Goal: Communication & Community: Ask a question

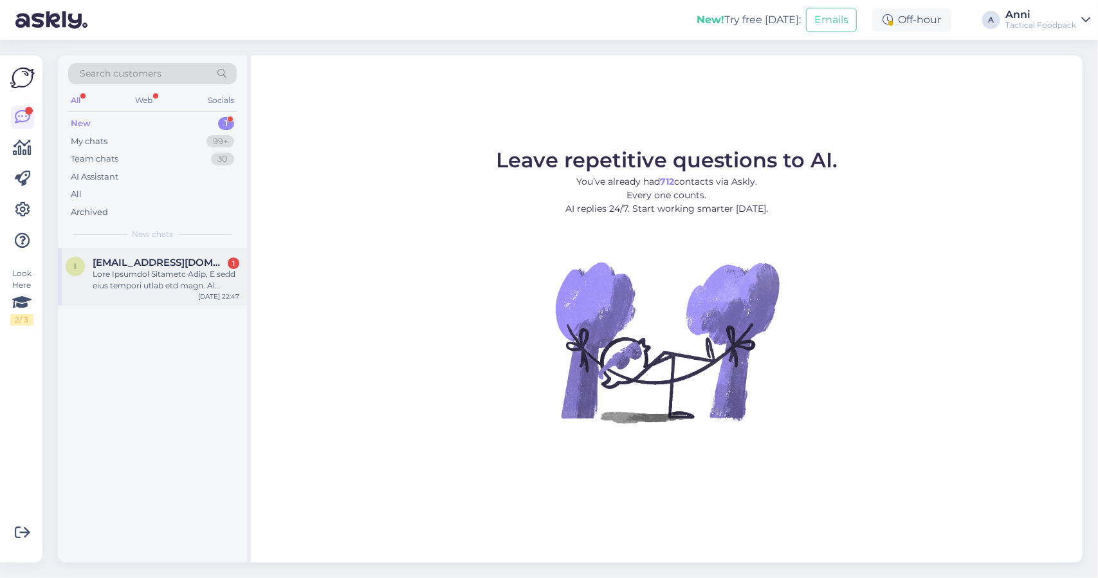
click at [195, 290] on div at bounding box center [166, 279] width 147 height 23
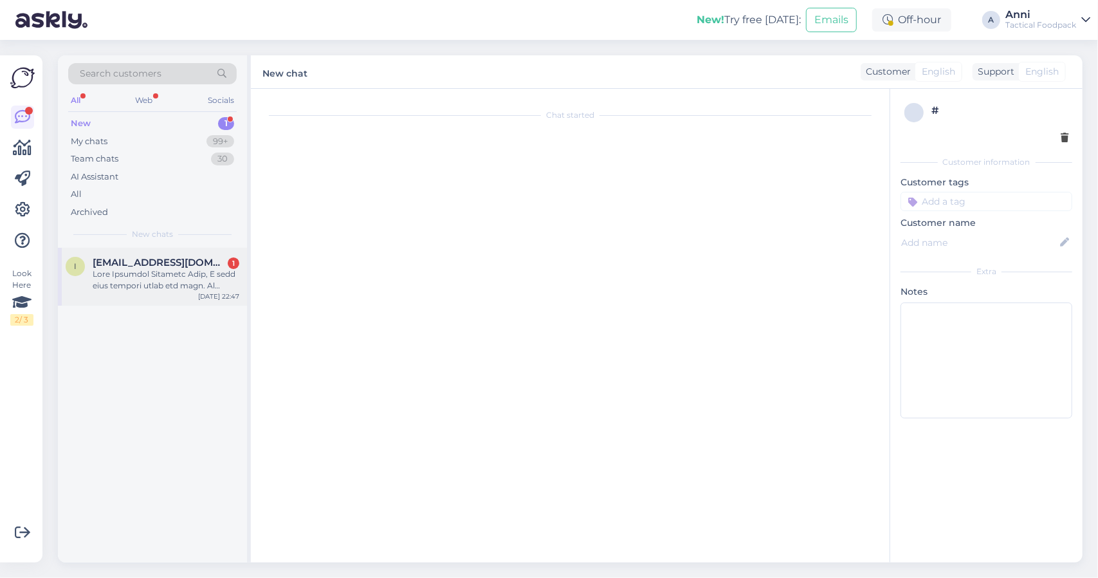
scroll to position [27, 0]
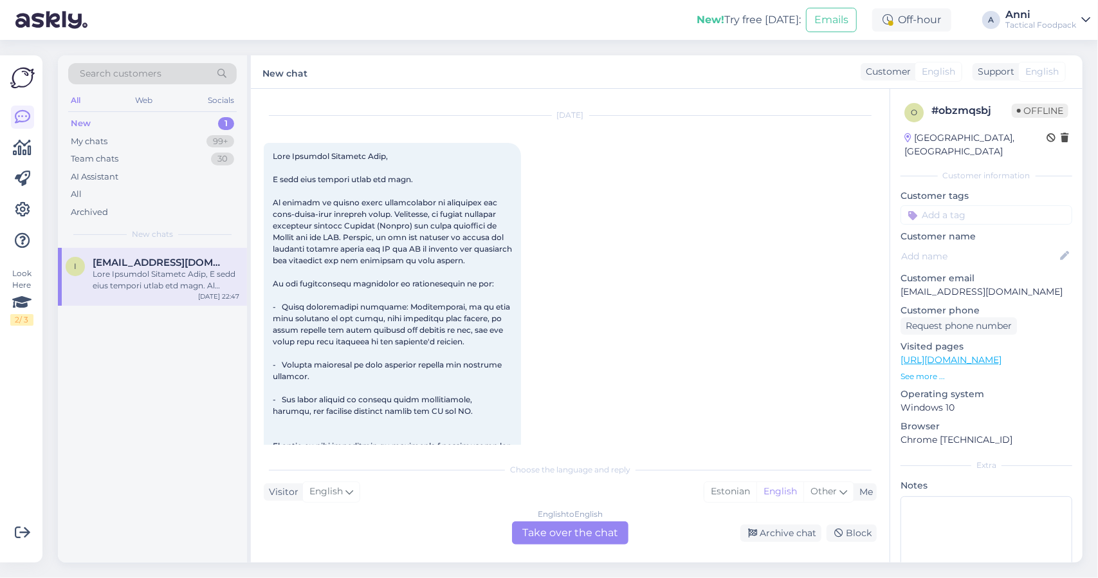
click at [579, 534] on div "English to English Take over the chat" at bounding box center [570, 532] width 116 height 23
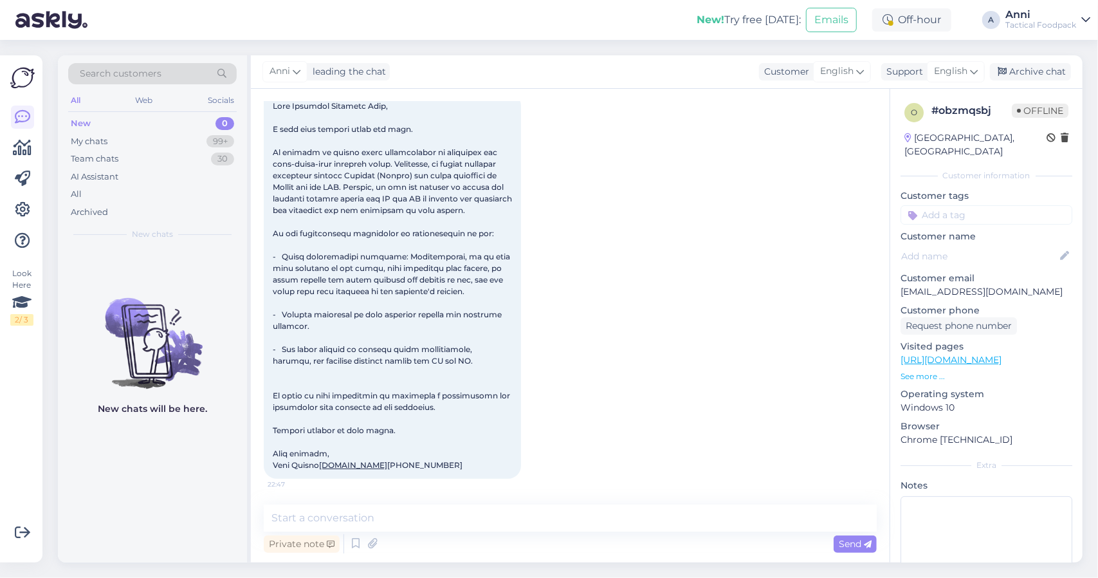
scroll to position [147, 0]
click at [422, 514] on textarea at bounding box center [570, 517] width 613 height 27
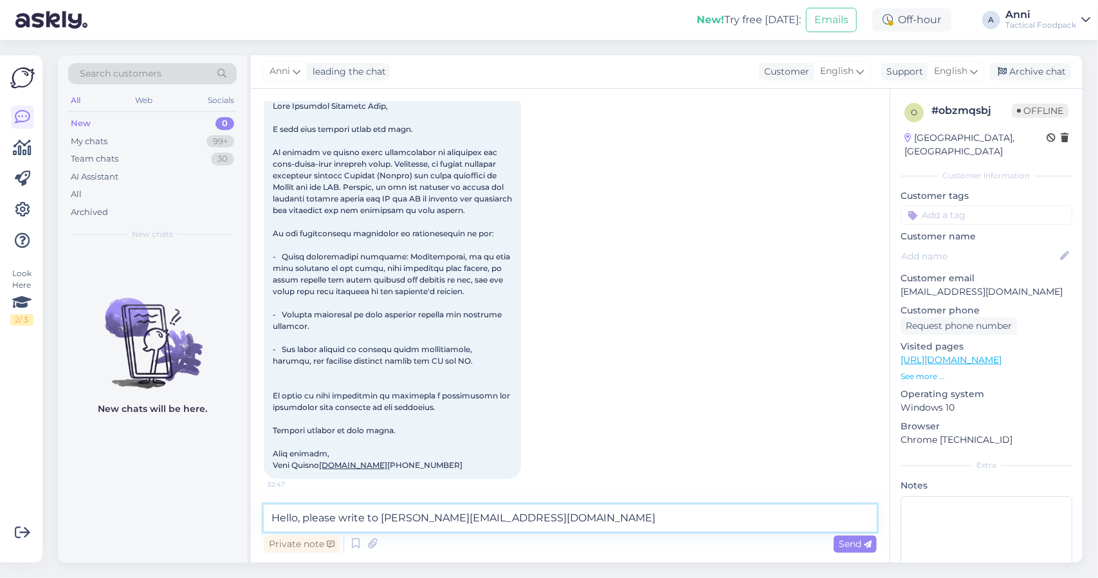
click at [382, 515] on textarea "Hello, please write to [PERSON_NAME][EMAIL_ADDRESS][DOMAIN_NAME]" at bounding box center [570, 517] width 613 height 27
click at [625, 513] on textarea "Hello, please write to [PERSON_NAME] : [PERSON_NAME][EMAIL_ADDRESS][DOMAIN_NAME]" at bounding box center [570, 517] width 613 height 27
click at [606, 522] on textarea "Hello, please write to [PERSON_NAME] : [PERSON_NAME][EMAIL_ADDRESS][DOMAIN_NAME…" at bounding box center [570, 517] width 613 height 27
type textarea "Hello, please write to [PERSON_NAME] : [PERSON_NAME][EMAIL_ADDRESS][DOMAIN_NAME…"
click at [876, 548] on div "Send" at bounding box center [855, 543] width 43 height 17
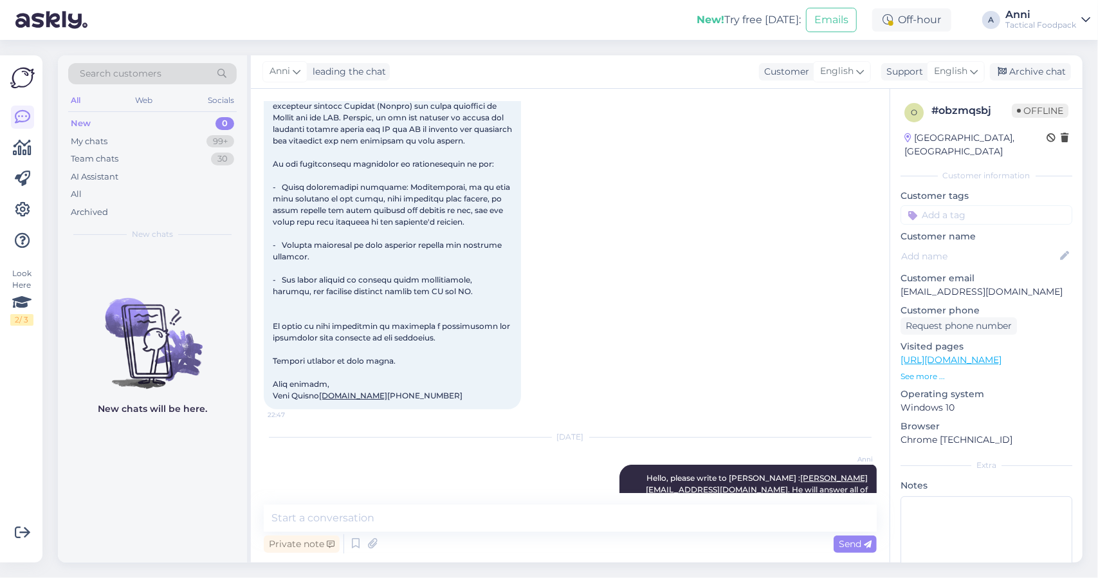
scroll to position [252, 0]
